Goal: Task Accomplishment & Management: Manage account settings

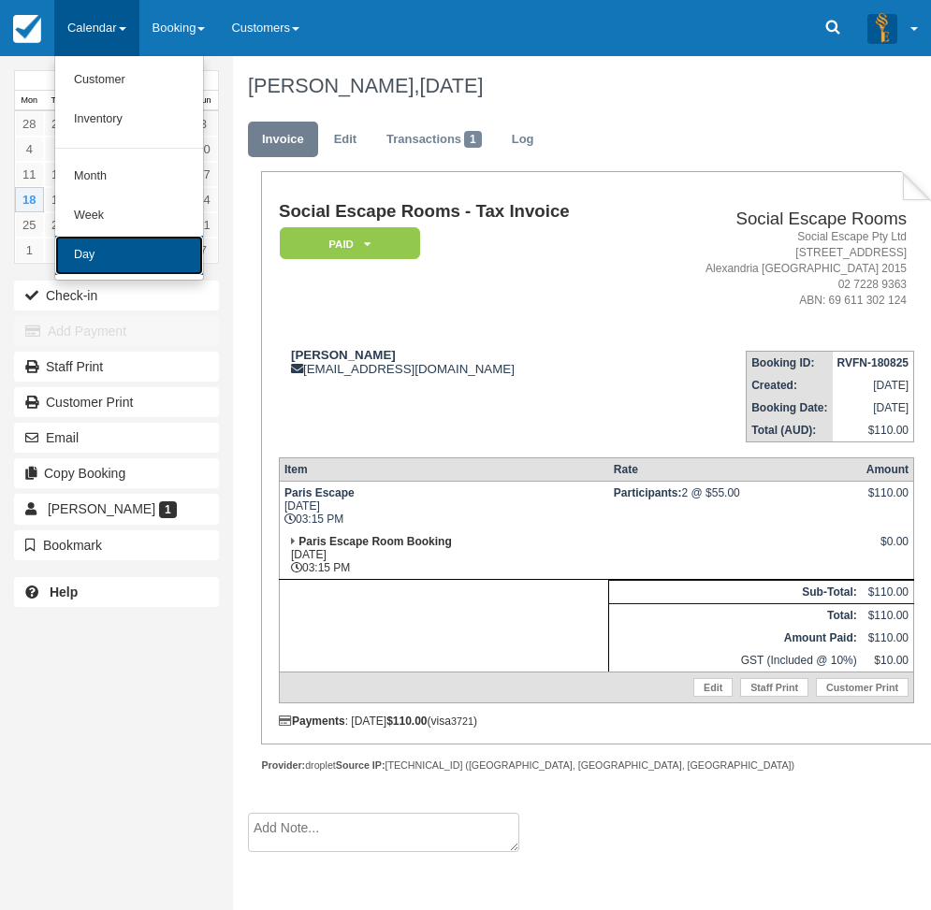
click at [115, 256] on link "Day" at bounding box center [129, 255] width 148 height 39
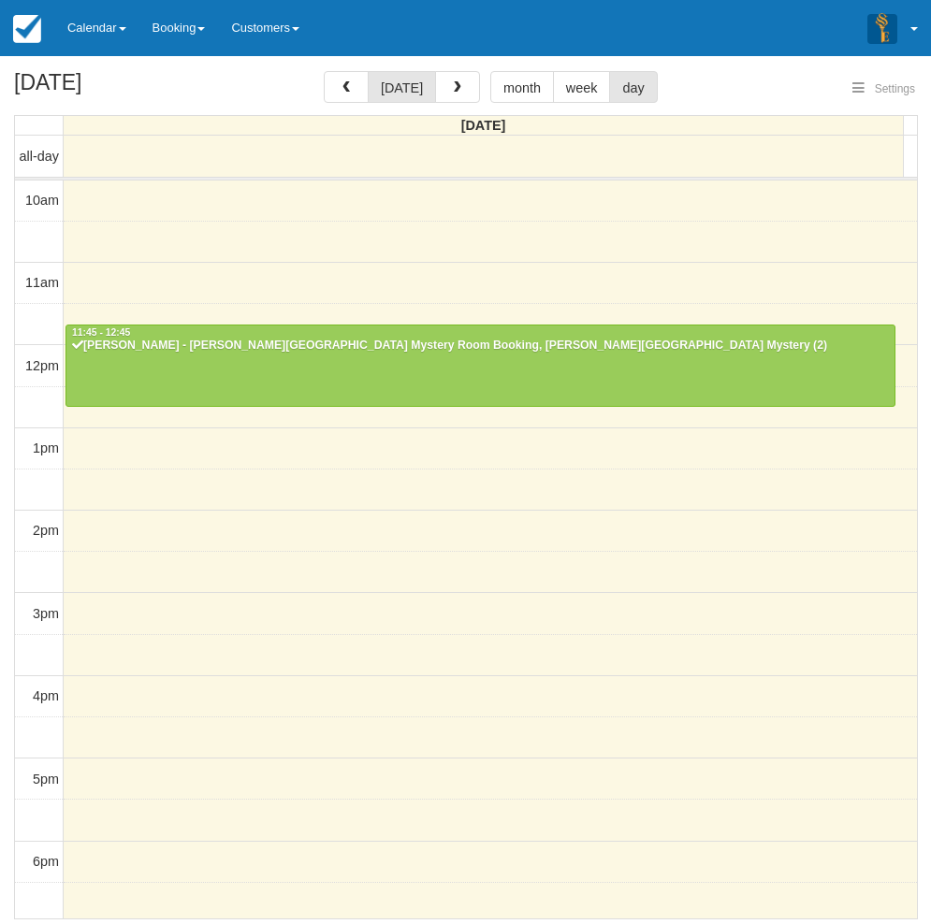
select select
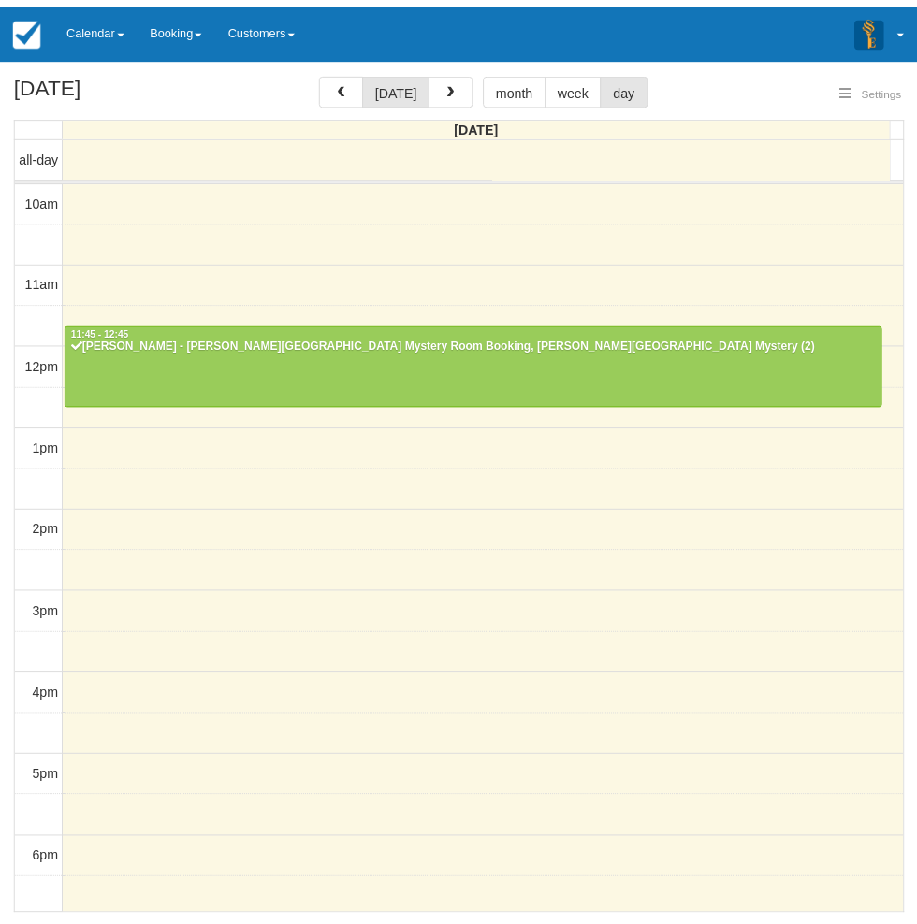
scroll to position [295, 0]
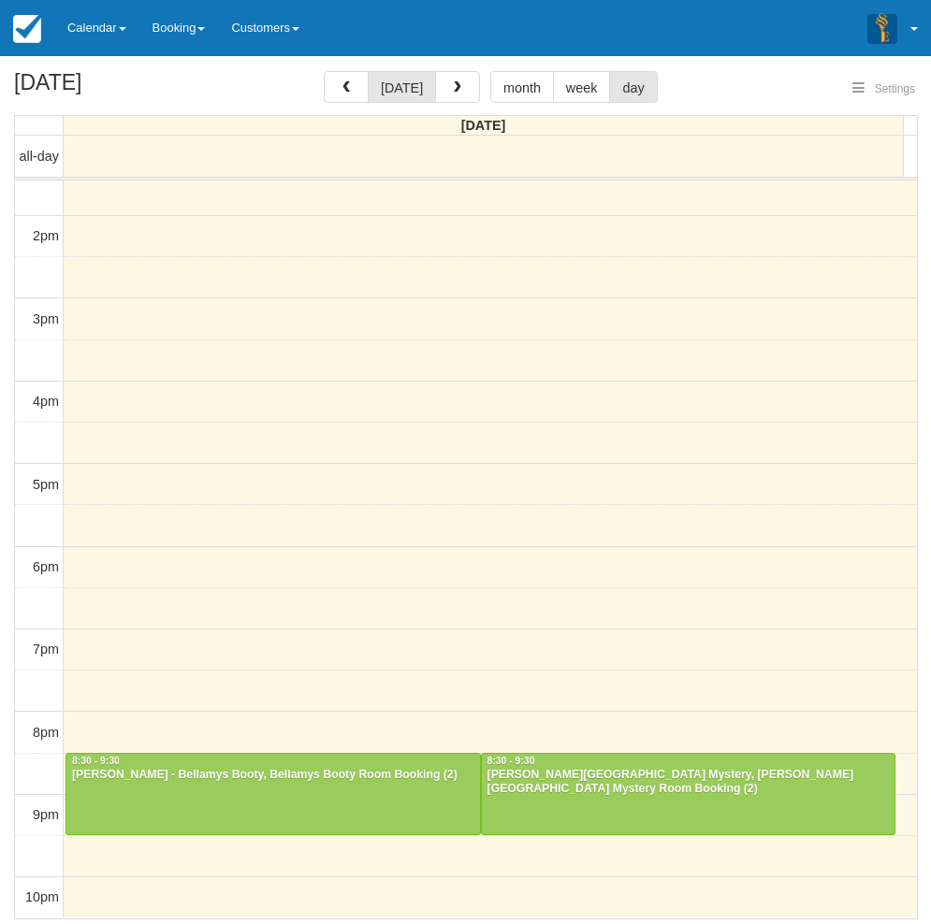
select select
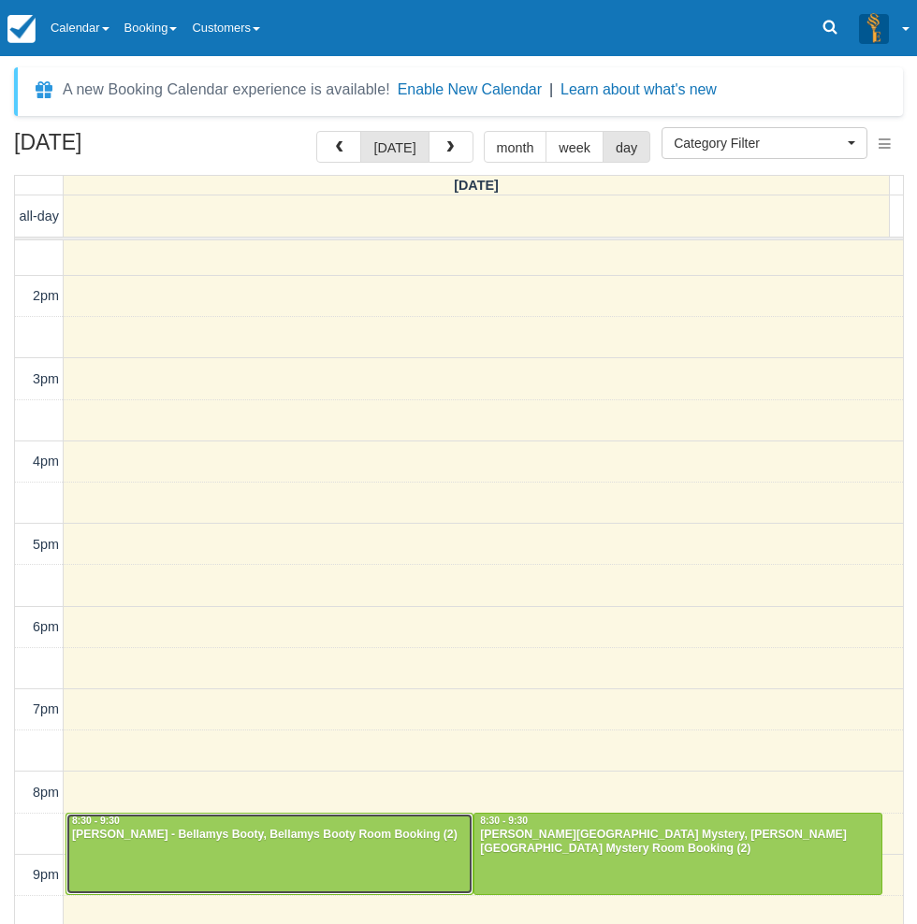
click at [215, 876] on div at bounding box center [269, 854] width 406 height 80
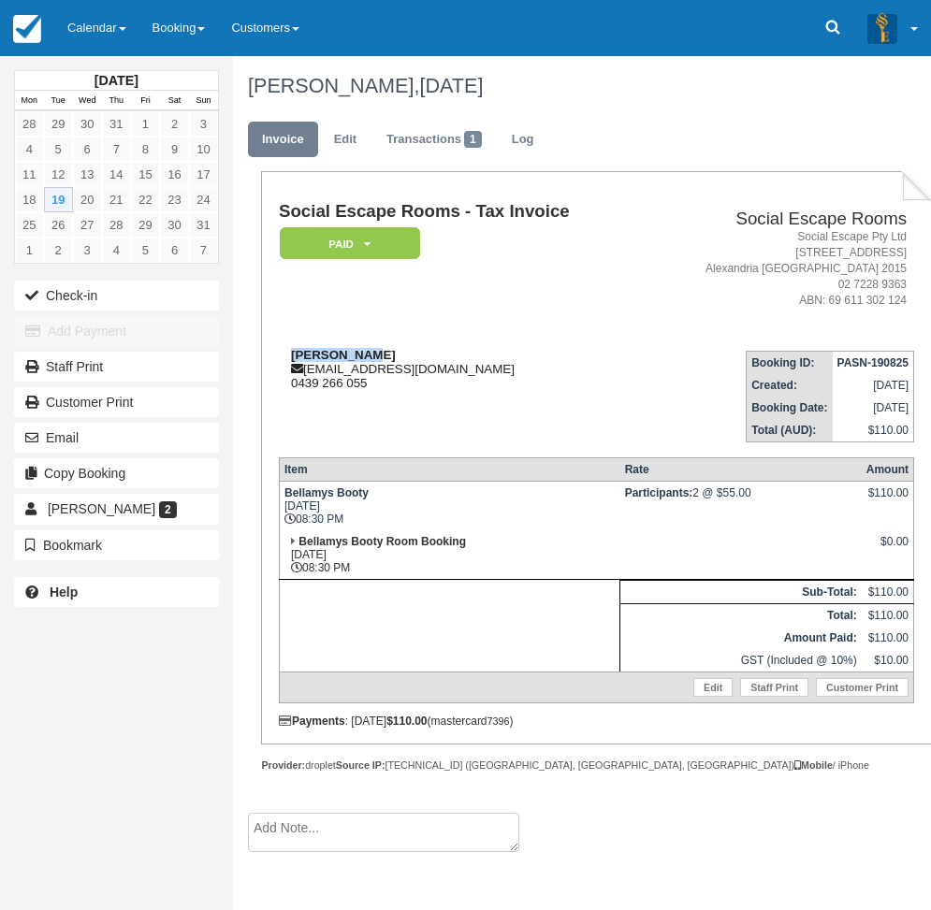
drag, startPoint x: 365, startPoint y: 354, endPoint x: 289, endPoint y: 357, distance: 75.9
click at [289, 357] on div "[PERSON_NAME] [EMAIL_ADDRESS][DOMAIN_NAME] 0439 266 055" at bounding box center [461, 369] width 365 height 42
copy strong "[PERSON_NAME]"
